Goal: Task Accomplishment & Management: Manage account settings

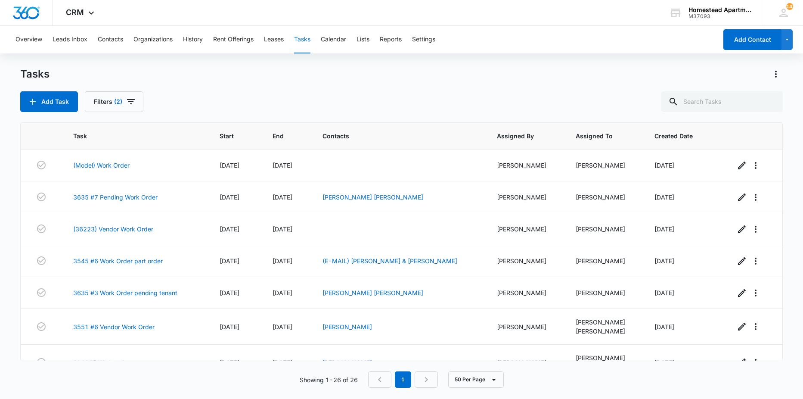
scroll to position [644, 0]
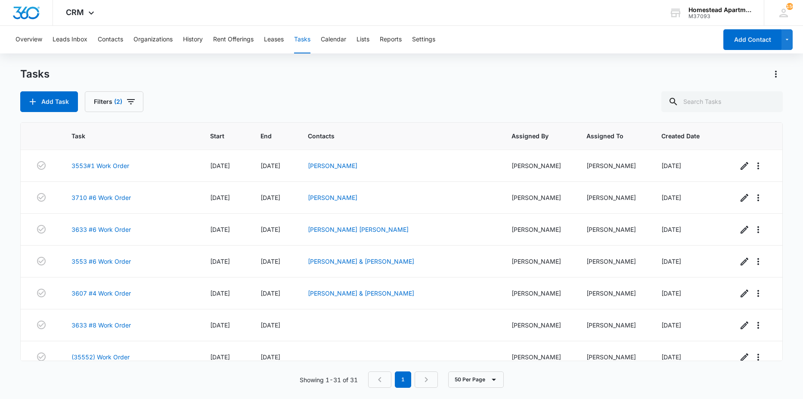
scroll to position [800, 0]
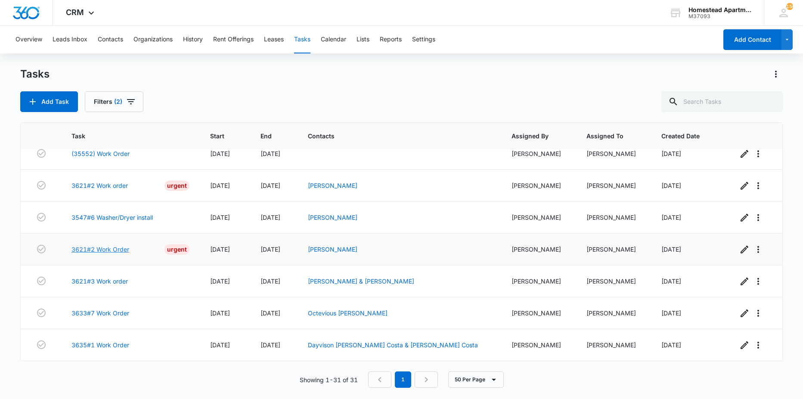
click at [87, 251] on link "3621#2 Work Order" at bounding box center [100, 249] width 58 height 9
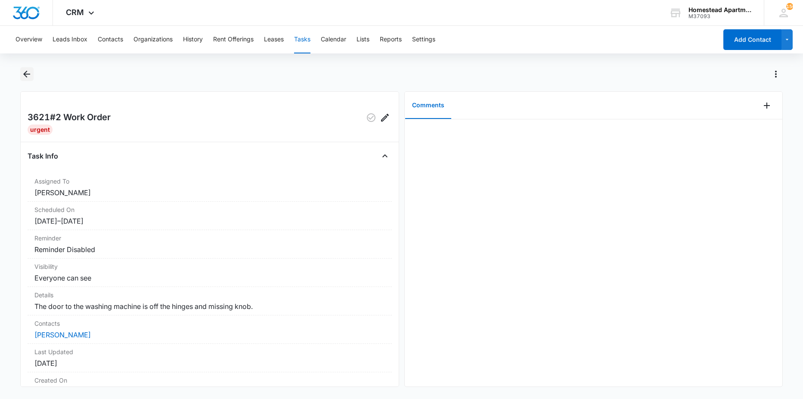
click at [26, 70] on icon "Back" at bounding box center [27, 74] width 10 height 10
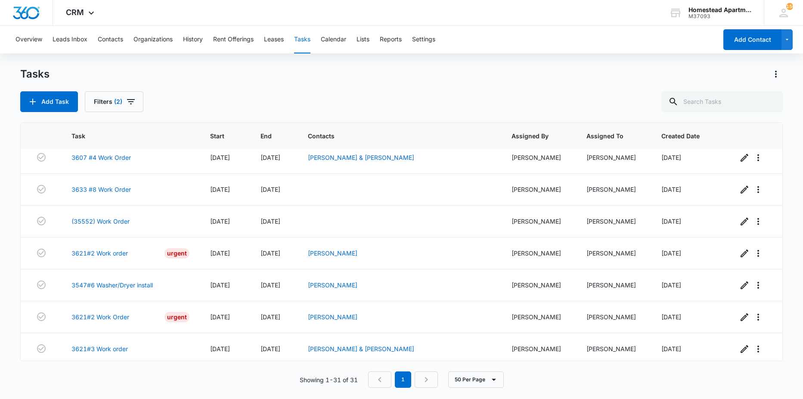
scroll to position [775, 0]
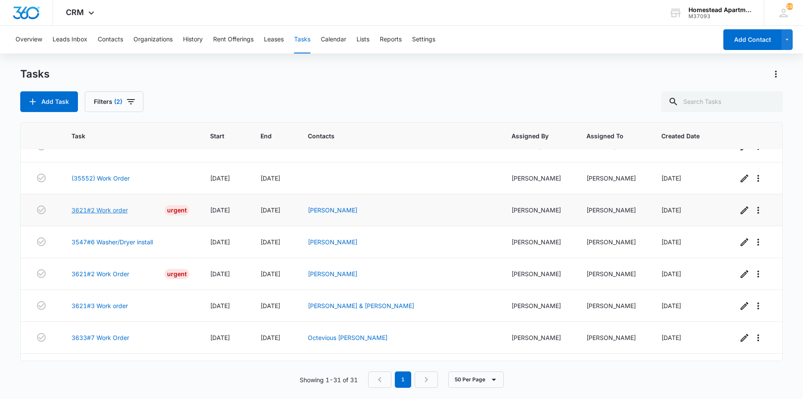
click at [95, 208] on link "3621#2 Work order" at bounding box center [99, 209] width 56 height 9
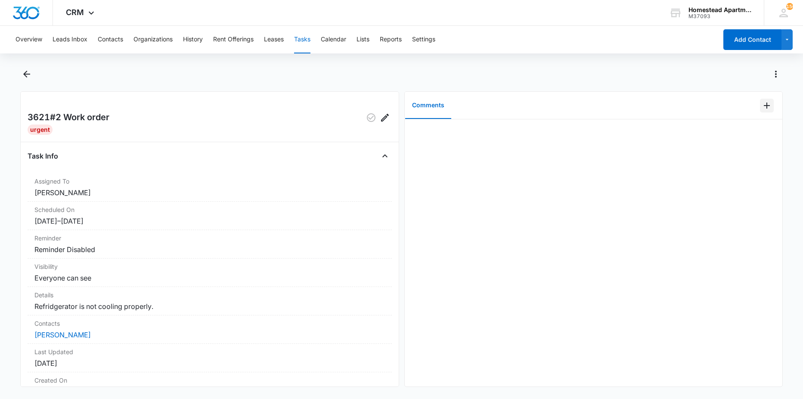
click at [762, 108] on icon "Add Comment" at bounding box center [767, 105] width 10 height 10
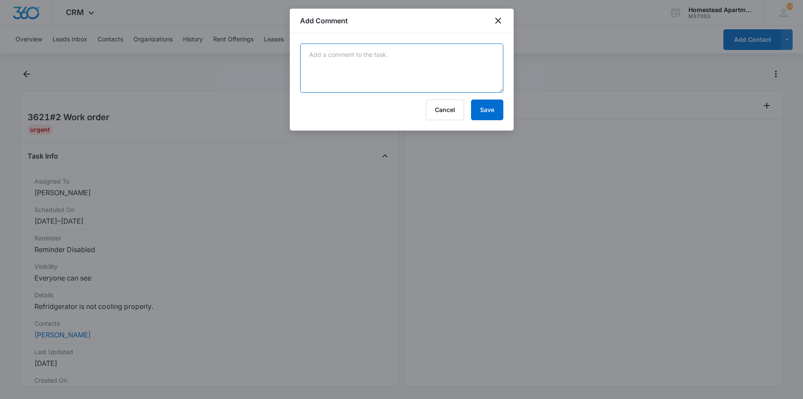
click at [388, 78] on textarea at bounding box center [401, 67] width 203 height 49
type textarea "ice buildup on transfer to drip pan"
click at [472, 107] on button "Save" at bounding box center [487, 109] width 32 height 21
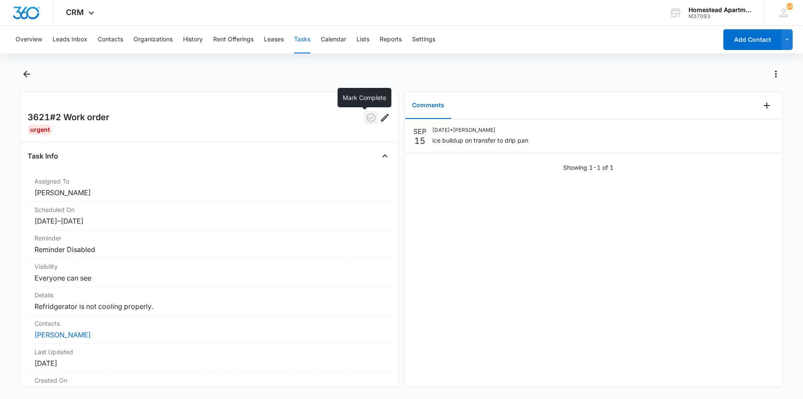
drag, startPoint x: 364, startPoint y: 117, endPoint x: 333, endPoint y: 107, distance: 32.6
click at [366, 117] on icon "button" at bounding box center [371, 117] width 10 height 10
click at [21, 73] on button "Back" at bounding box center [26, 74] width 13 height 14
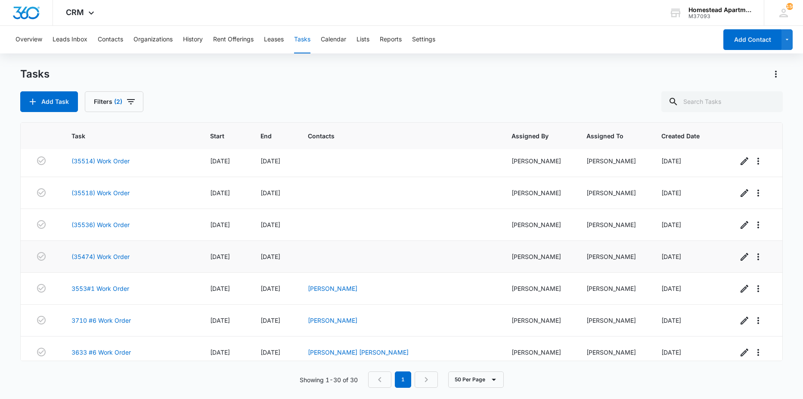
scroll to position [768, 0]
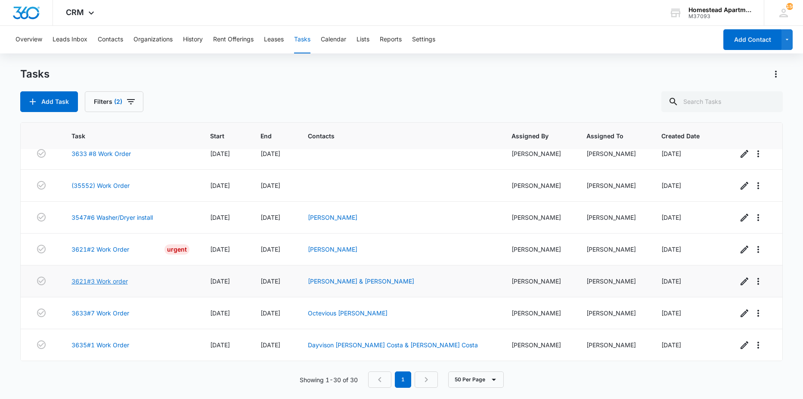
click at [97, 282] on link "3621#3 Work order" at bounding box center [99, 280] width 56 height 9
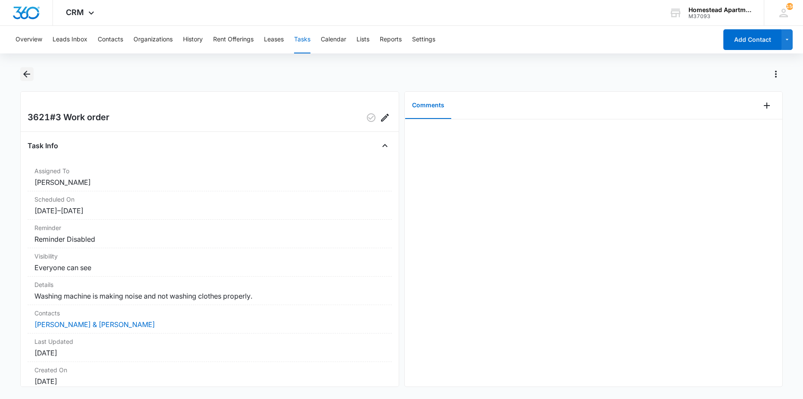
click at [25, 74] on icon "Back" at bounding box center [26, 74] width 7 height 7
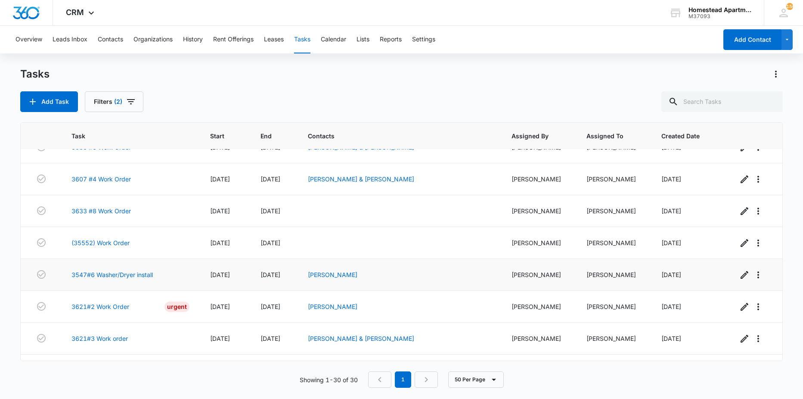
scroll to position [768, 0]
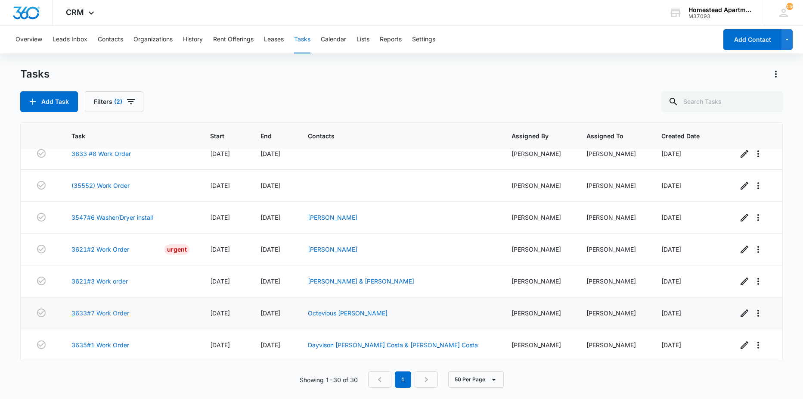
click at [101, 313] on link "3633#7 Work Order" at bounding box center [100, 312] width 58 height 9
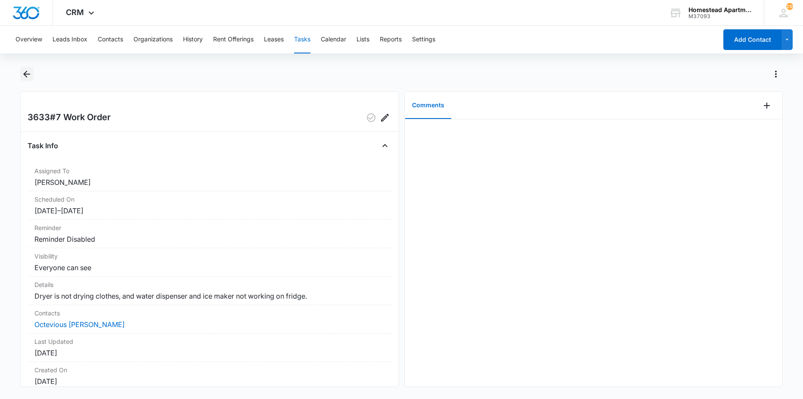
click at [27, 74] on icon "Back" at bounding box center [26, 74] width 7 height 7
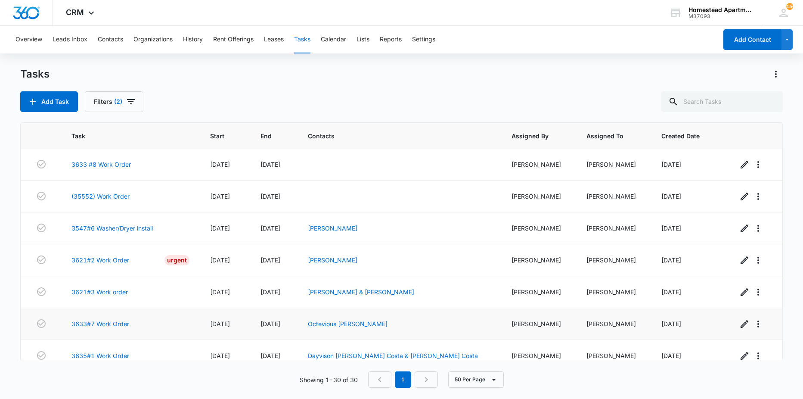
scroll to position [768, 0]
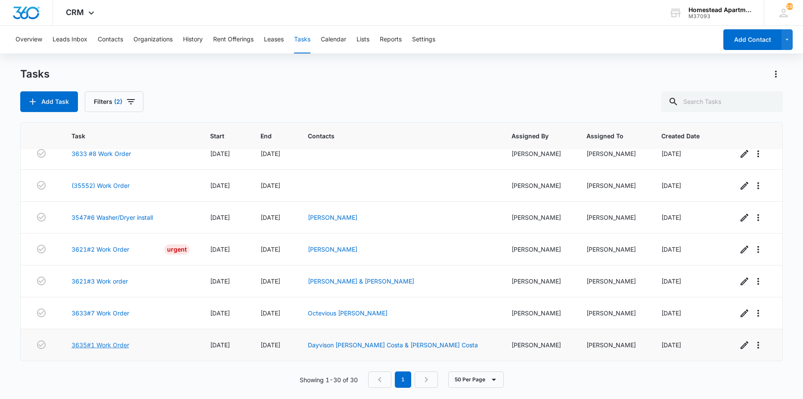
click at [104, 344] on link "3635#1 Work Order" at bounding box center [100, 344] width 58 height 9
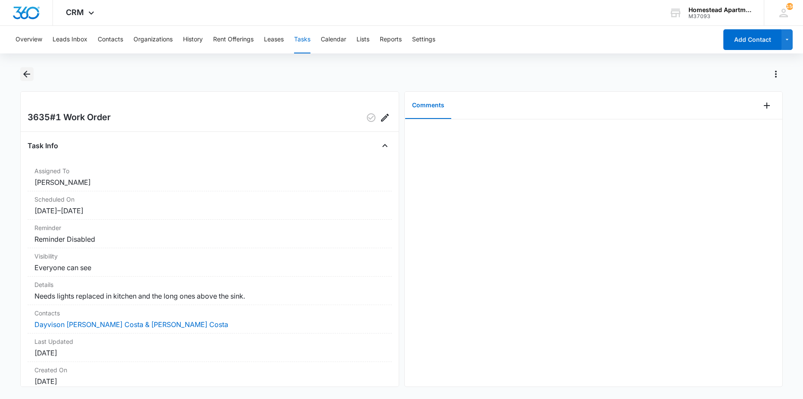
click at [27, 76] on icon "Back" at bounding box center [27, 74] width 10 height 10
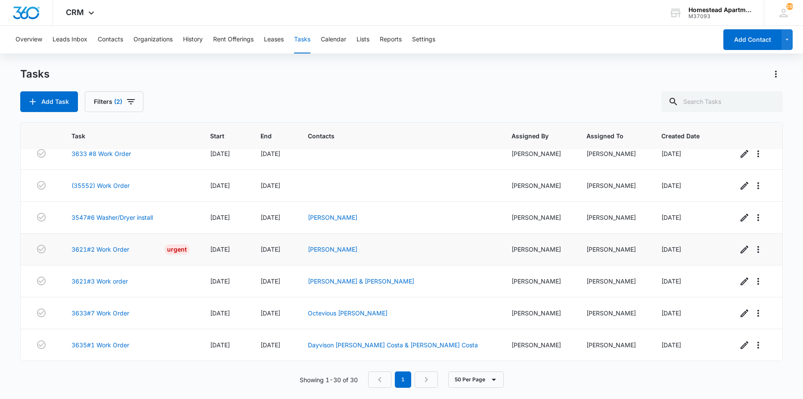
scroll to position [725, 0]
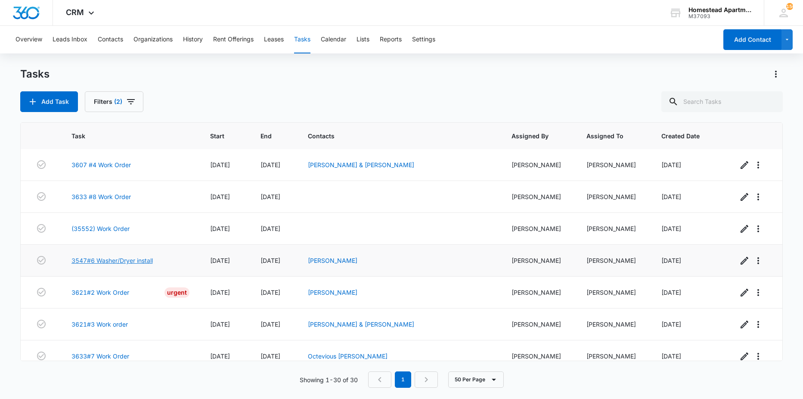
click at [102, 260] on link "3547#6 Washer/Dryer install" at bounding box center [111, 260] width 81 height 9
